Goal: Task Accomplishment & Management: Manage account settings

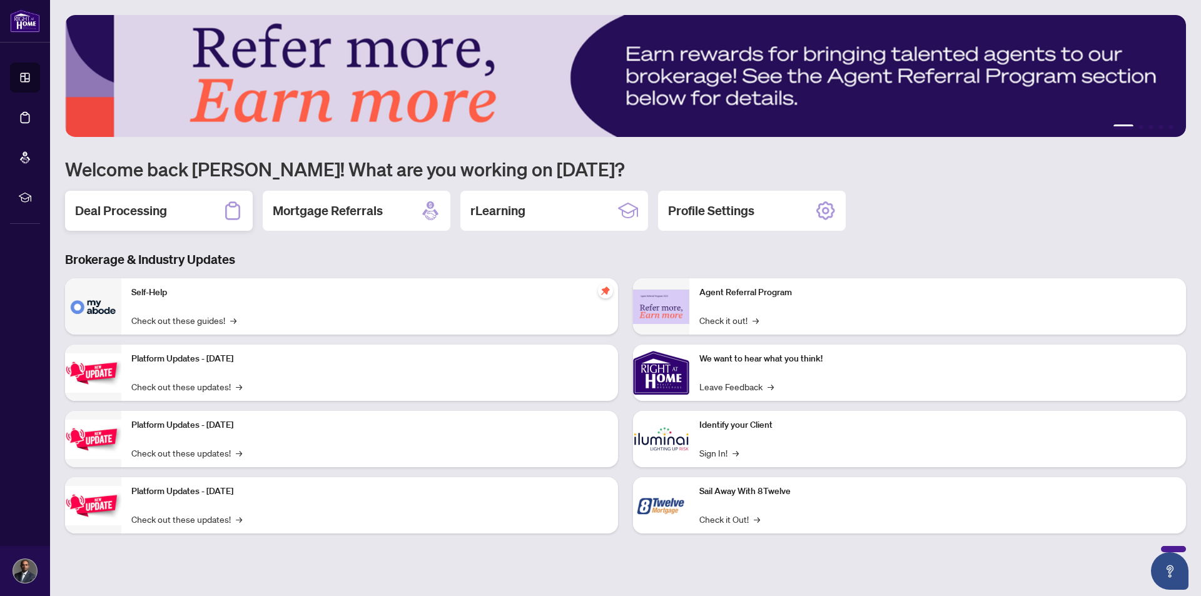
click at [92, 198] on div "Deal Processing" at bounding box center [159, 211] width 188 height 40
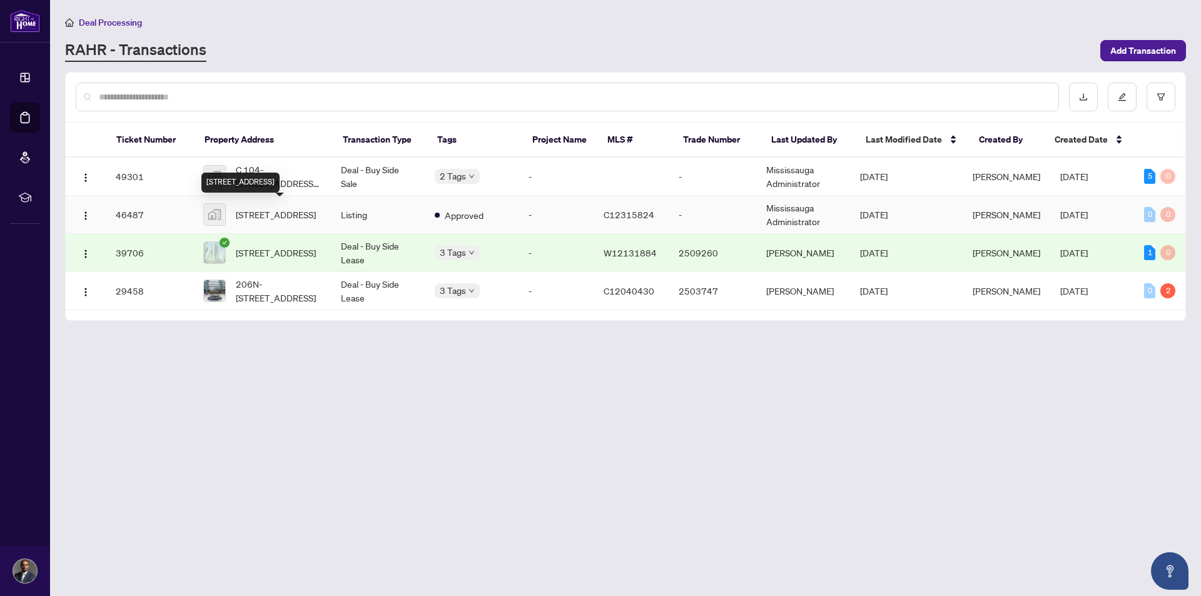
click at [277, 182] on div "[STREET_ADDRESS]" at bounding box center [240, 183] width 78 height 20
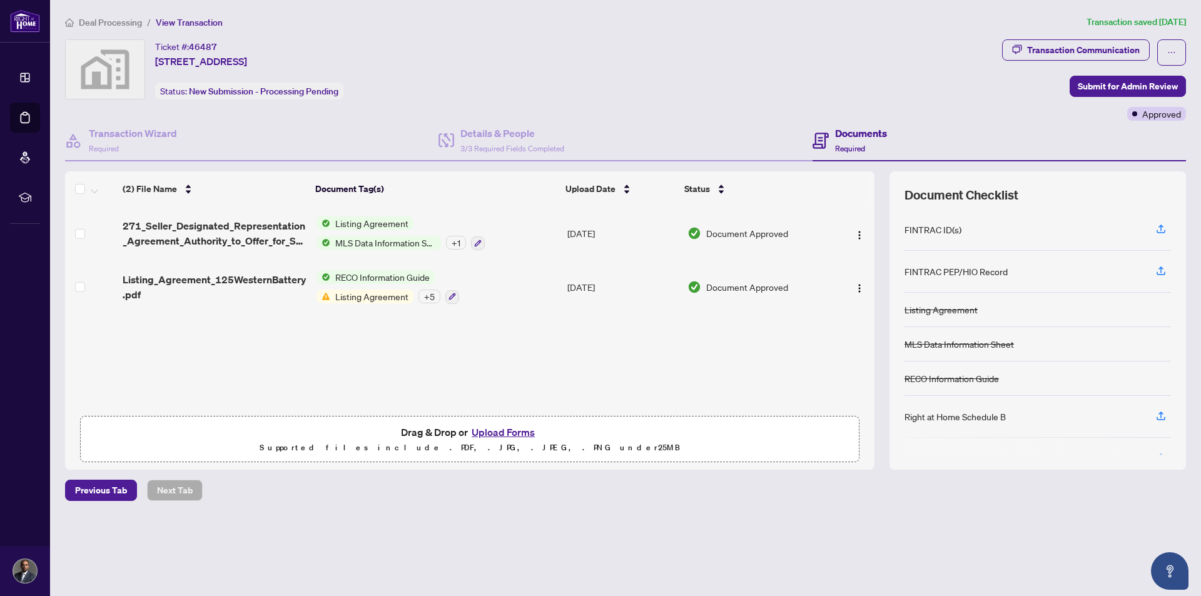
click at [93, 21] on span "Deal Processing" at bounding box center [110, 22] width 63 height 11
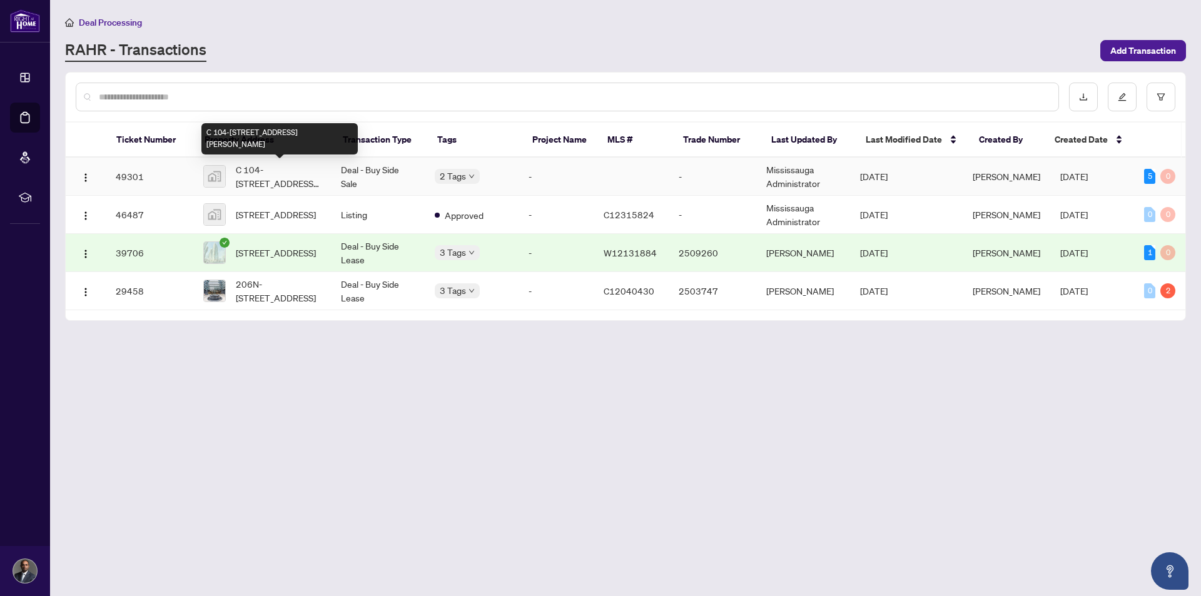
click at [251, 168] on span "C 104-[STREET_ADDRESS][PERSON_NAME]" at bounding box center [278, 177] width 85 height 28
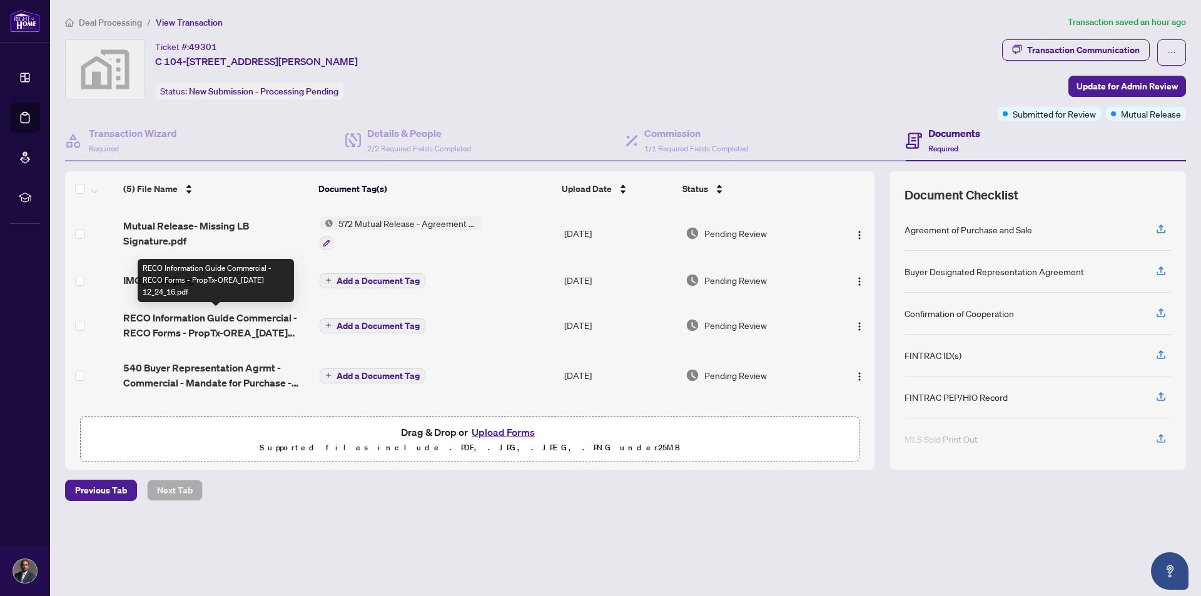
scroll to position [44, 0]
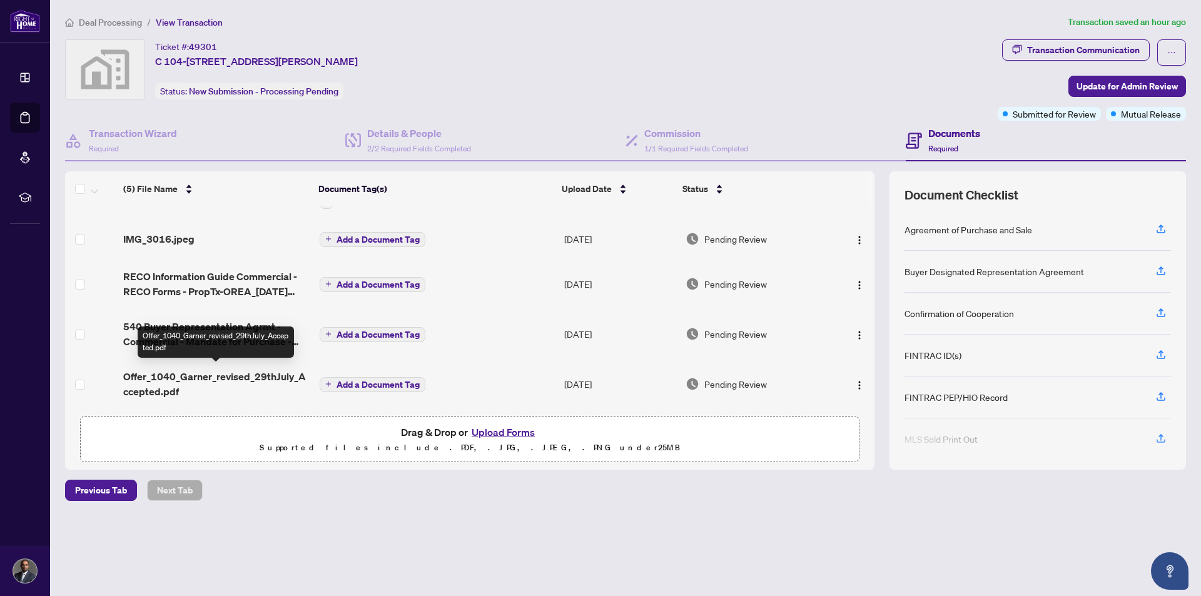
click at [171, 374] on span "Offer_1040_Garner_revised_29thJuly_Accepted.pdf" at bounding box center [216, 384] width 186 height 30
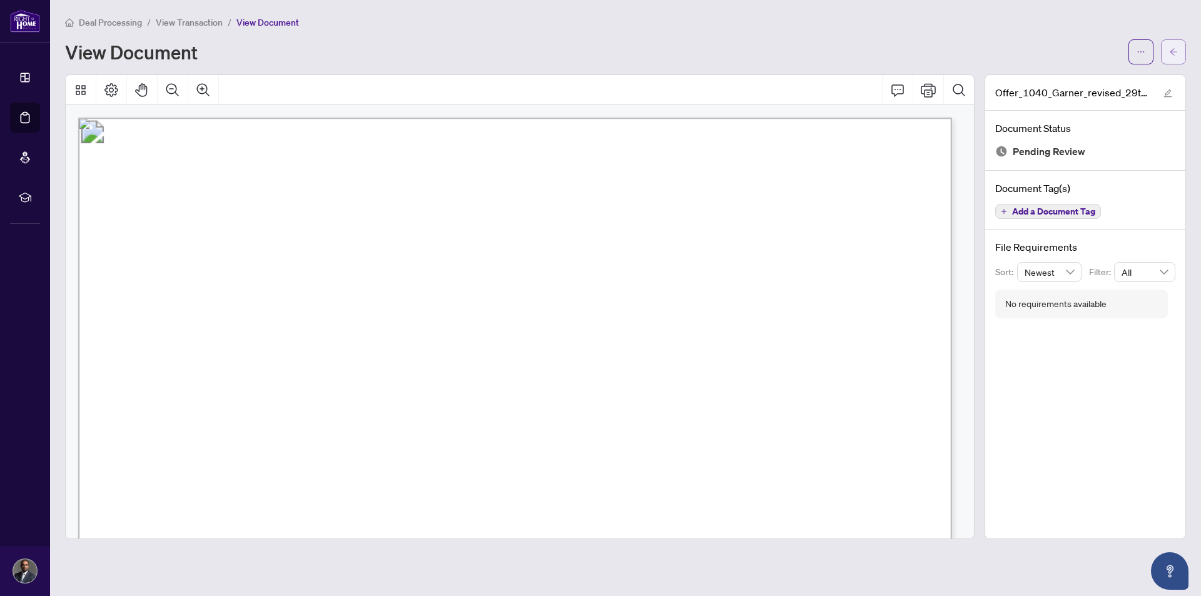
click at [1177, 57] on span "button" at bounding box center [1174, 52] width 9 height 20
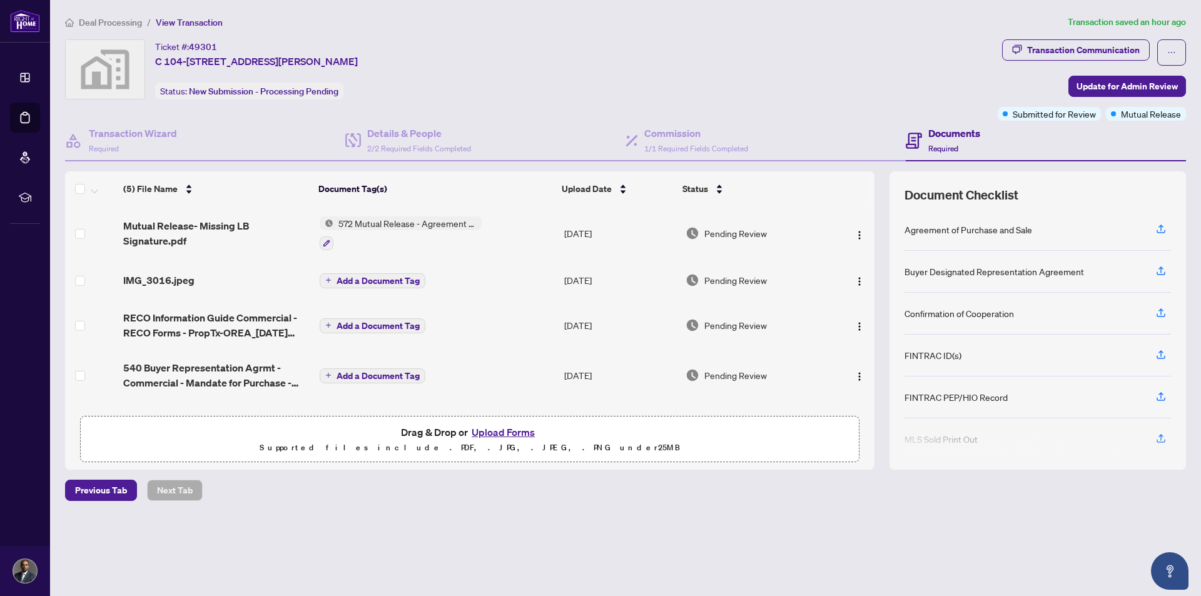
click at [508, 437] on button "Upload Forms" at bounding box center [503, 432] width 71 height 16
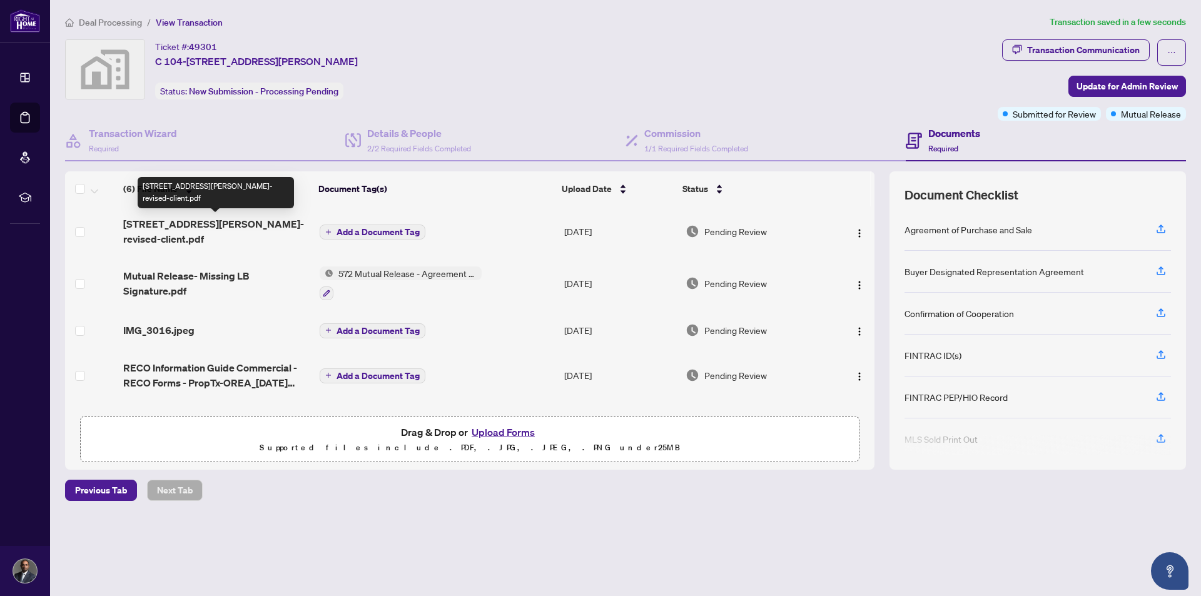
click at [219, 222] on span "[STREET_ADDRESS][PERSON_NAME]- revised-client.pdf" at bounding box center [216, 232] width 186 height 30
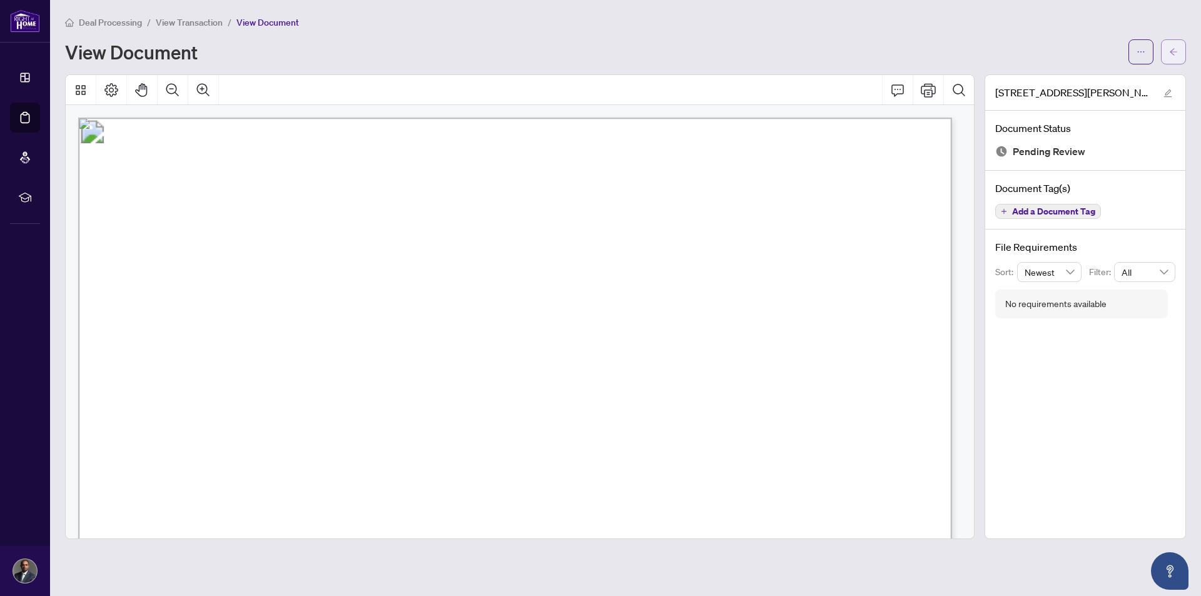
click at [1171, 49] on icon "arrow-left" at bounding box center [1174, 52] width 9 height 9
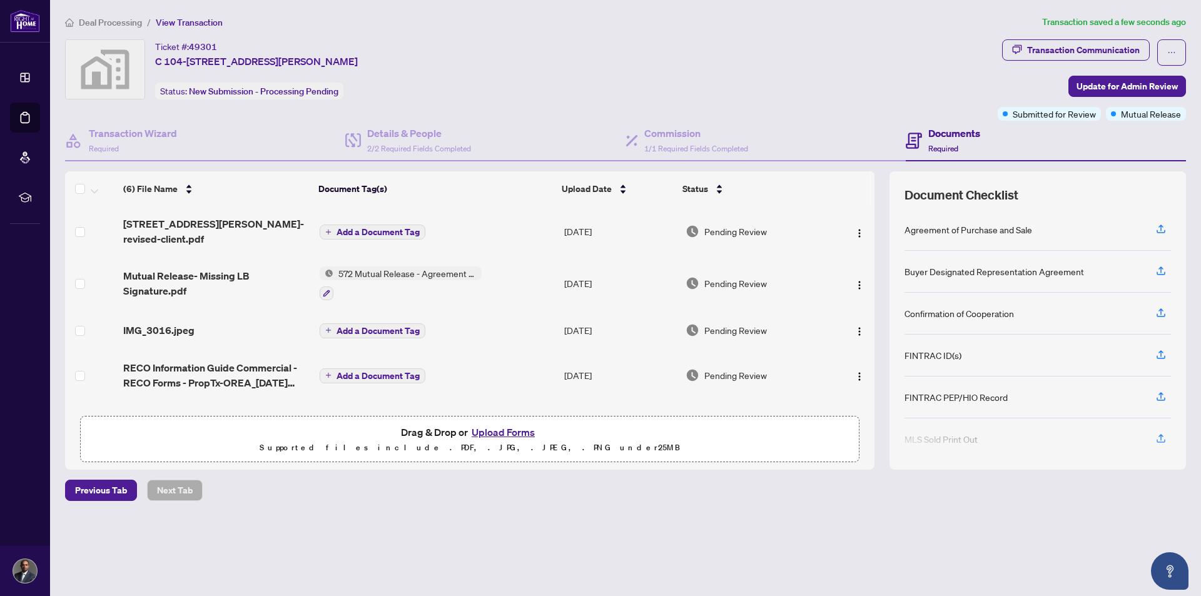
click at [416, 279] on span "572 Mutual Release - Agreement of Purchase and Sale - Commercial" at bounding box center [408, 274] width 148 height 14
click at [157, 270] on span "Mutual Release- Missing LB Signature.pdf" at bounding box center [216, 283] width 186 height 30
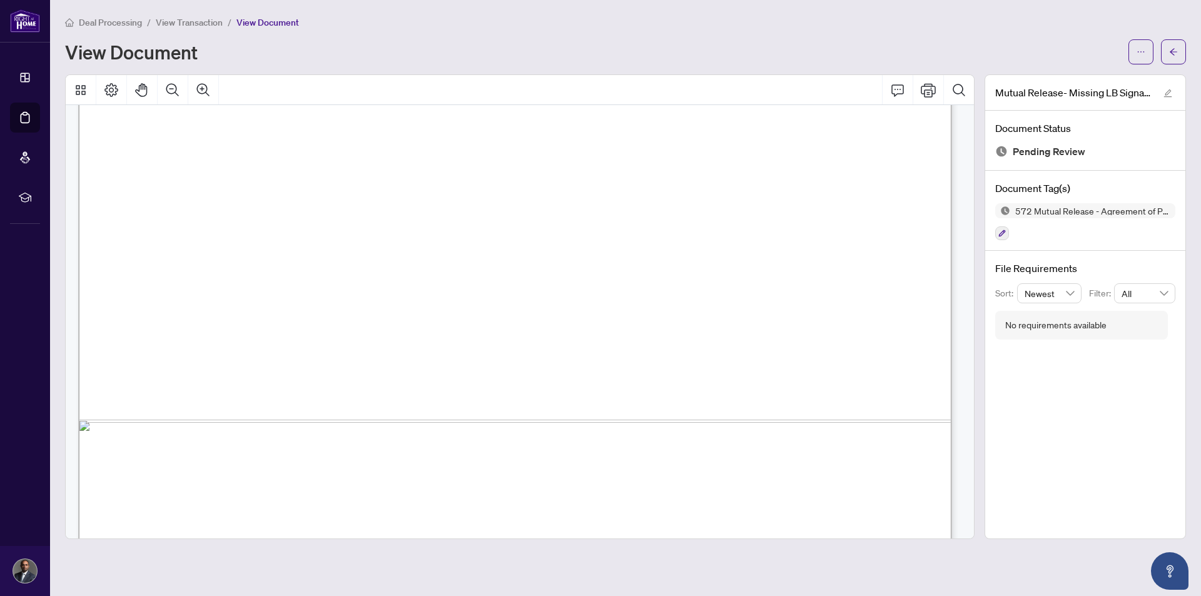
scroll to position [723, 0]
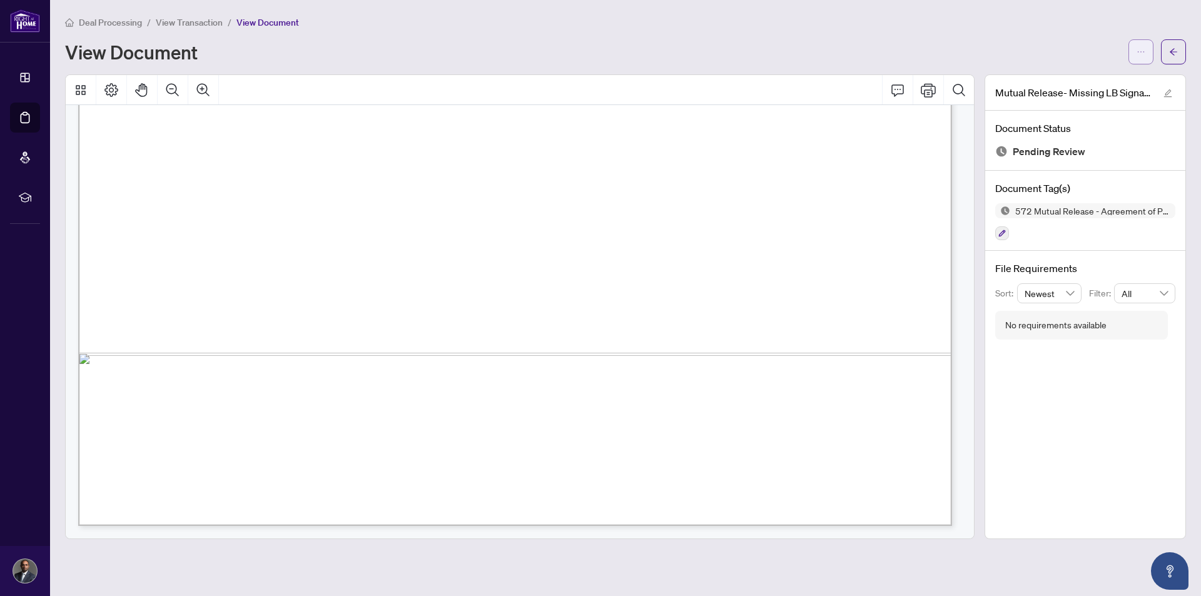
click at [1141, 51] on icon "ellipsis" at bounding box center [1141, 52] width 9 height 9
click at [1077, 78] on span "Download" at bounding box center [1096, 79] width 95 height 14
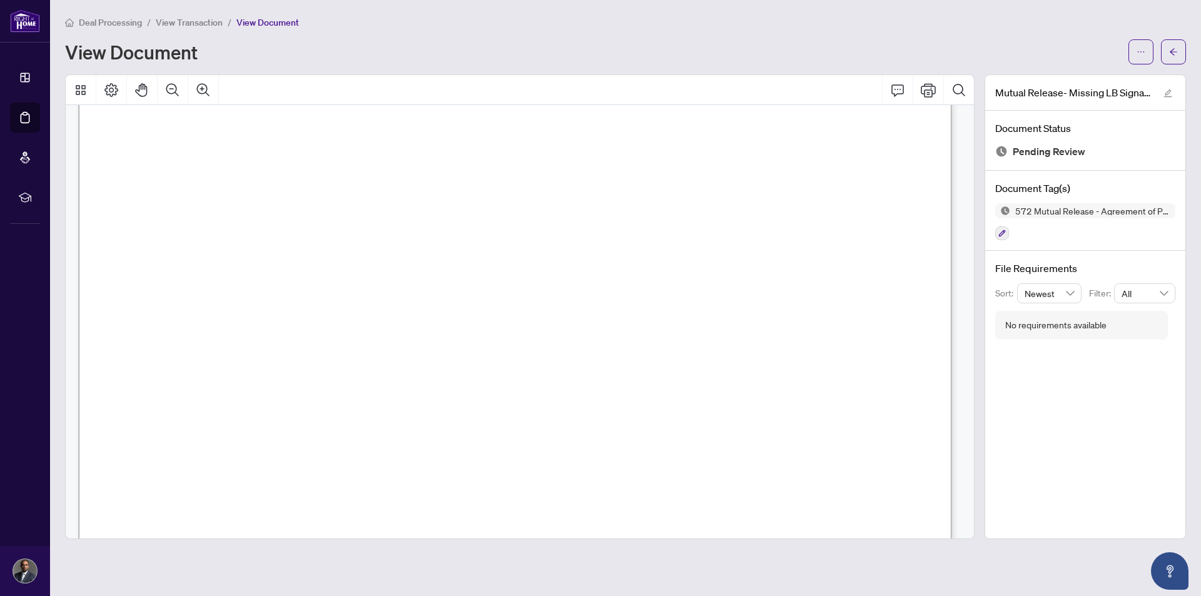
scroll to position [285, 0]
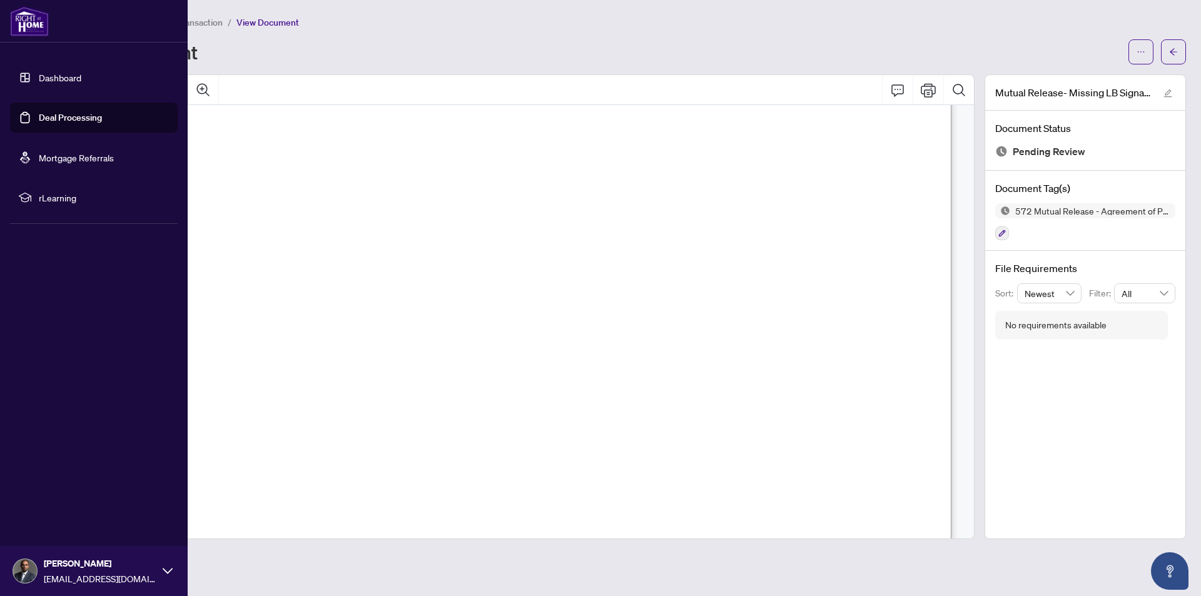
click at [28, 27] on img at bounding box center [29, 21] width 39 height 30
